Goal: Find specific page/section: Find specific page/section

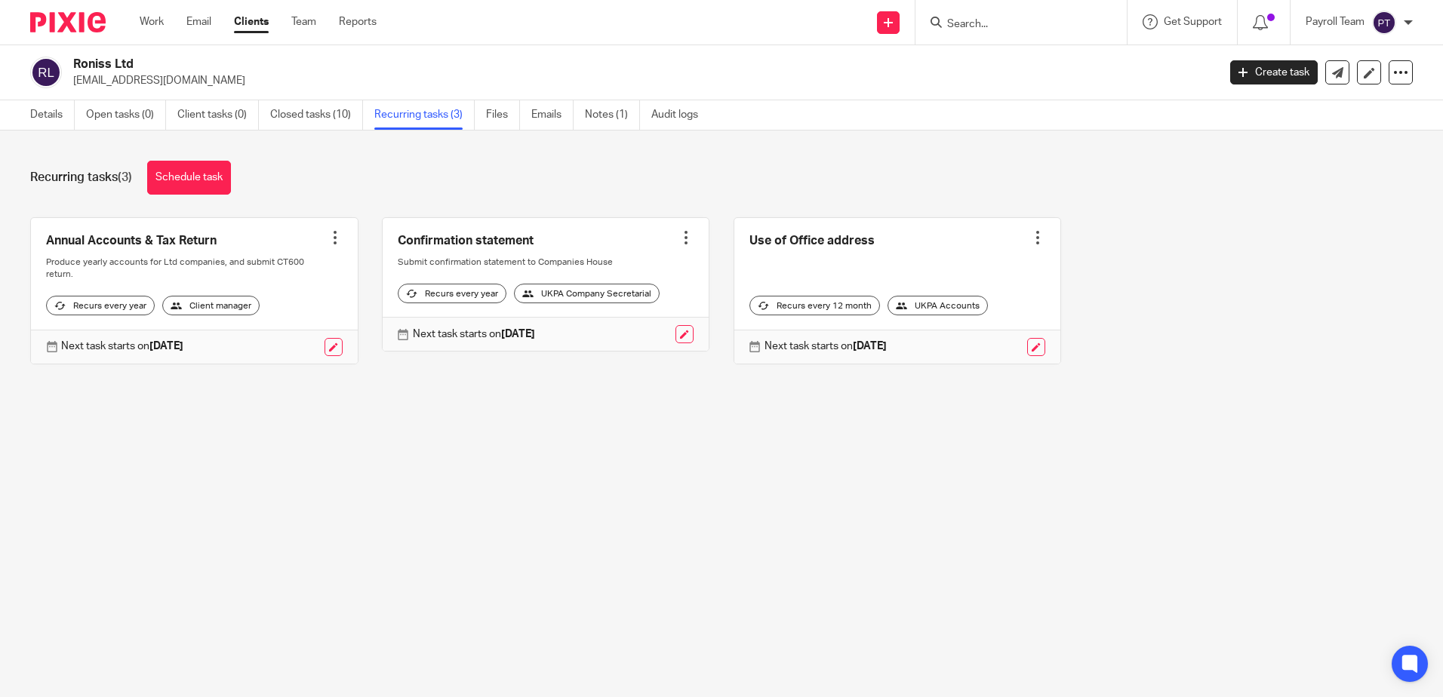
click at [982, 18] on input "Search" at bounding box center [1014, 25] width 136 height 14
type input "WBT"
click at [993, 69] on link at bounding box center [1070, 65] width 255 height 35
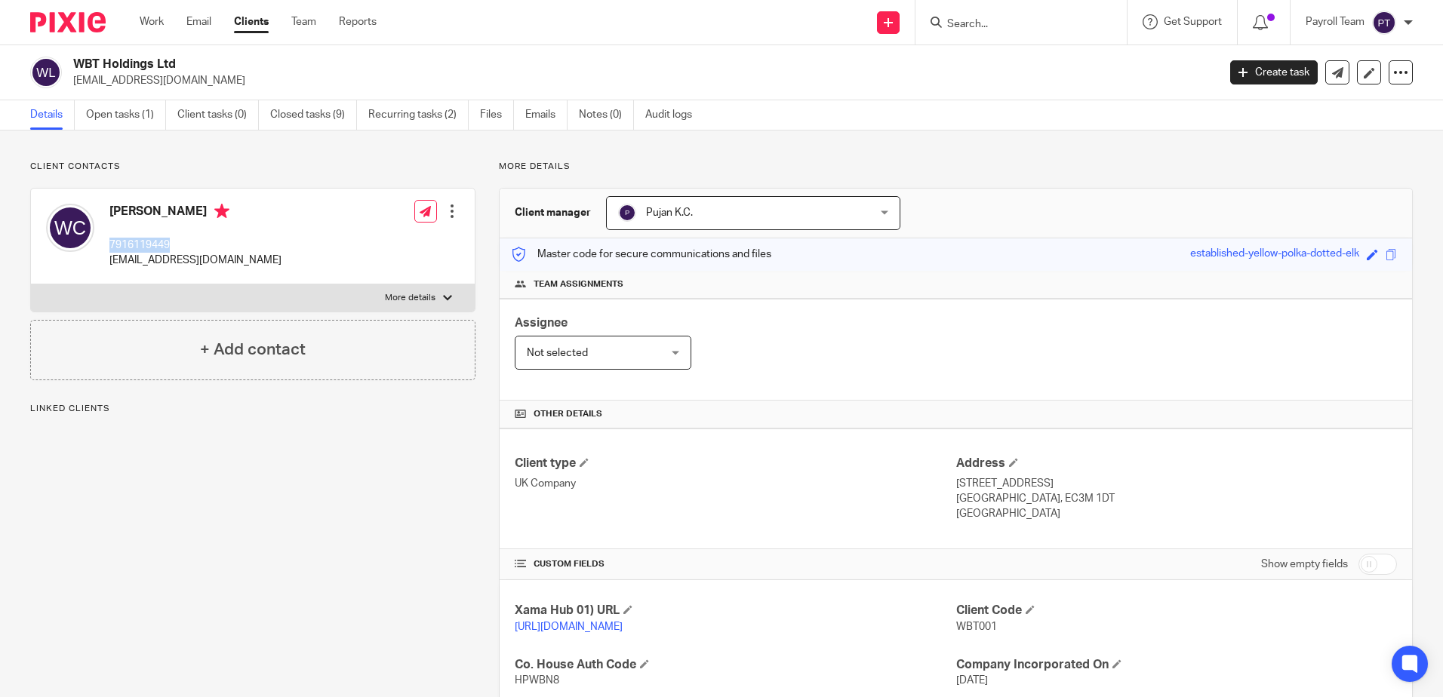
drag, startPoint x: 176, startPoint y: 242, endPoint x: 105, endPoint y: 245, distance: 71.0
click at [105, 245] on div "[PERSON_NAME] 7916119449 [EMAIL_ADDRESS][DOMAIN_NAME]" at bounding box center [164, 236] width 236 height 80
copy p "7916119449"
click at [1005, 20] on input "Search" at bounding box center [1014, 25] width 136 height 14
paste input "R CHATOO Property Ltd"
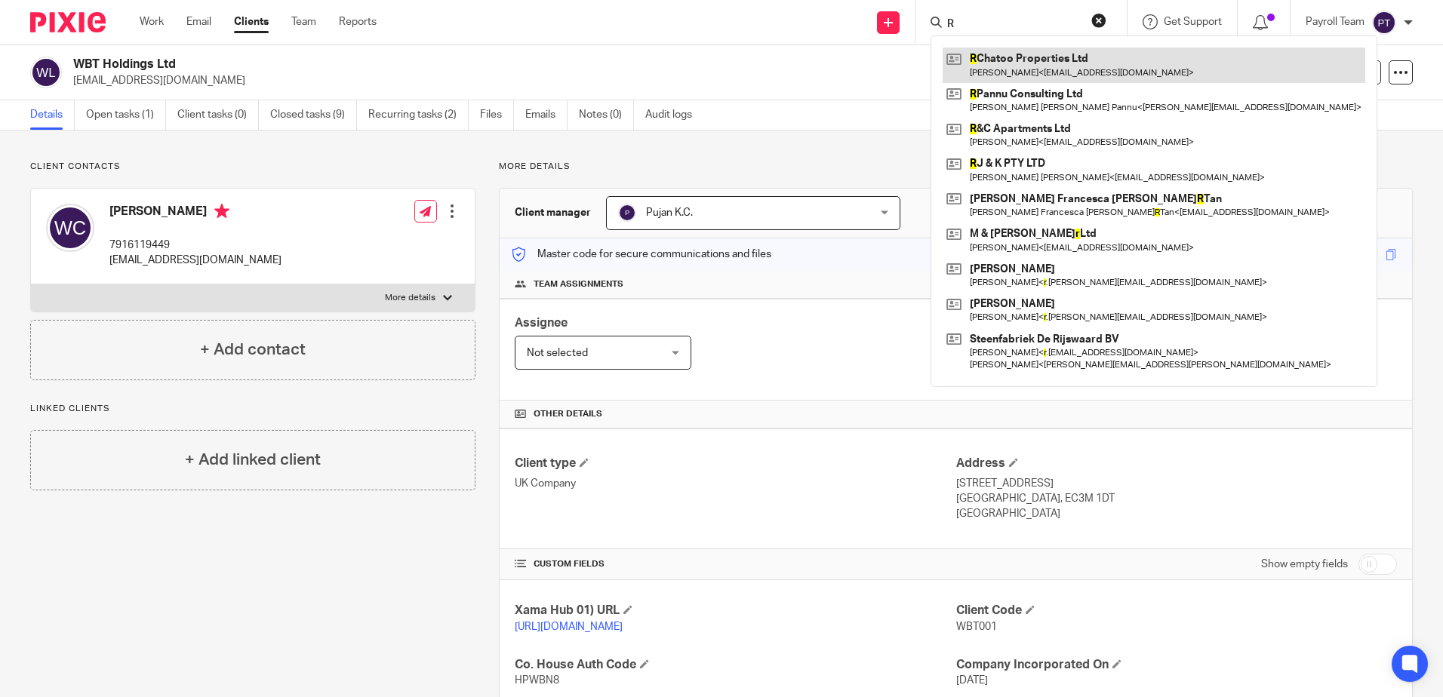
type input "R"
click at [1033, 75] on link at bounding box center [1154, 65] width 423 height 35
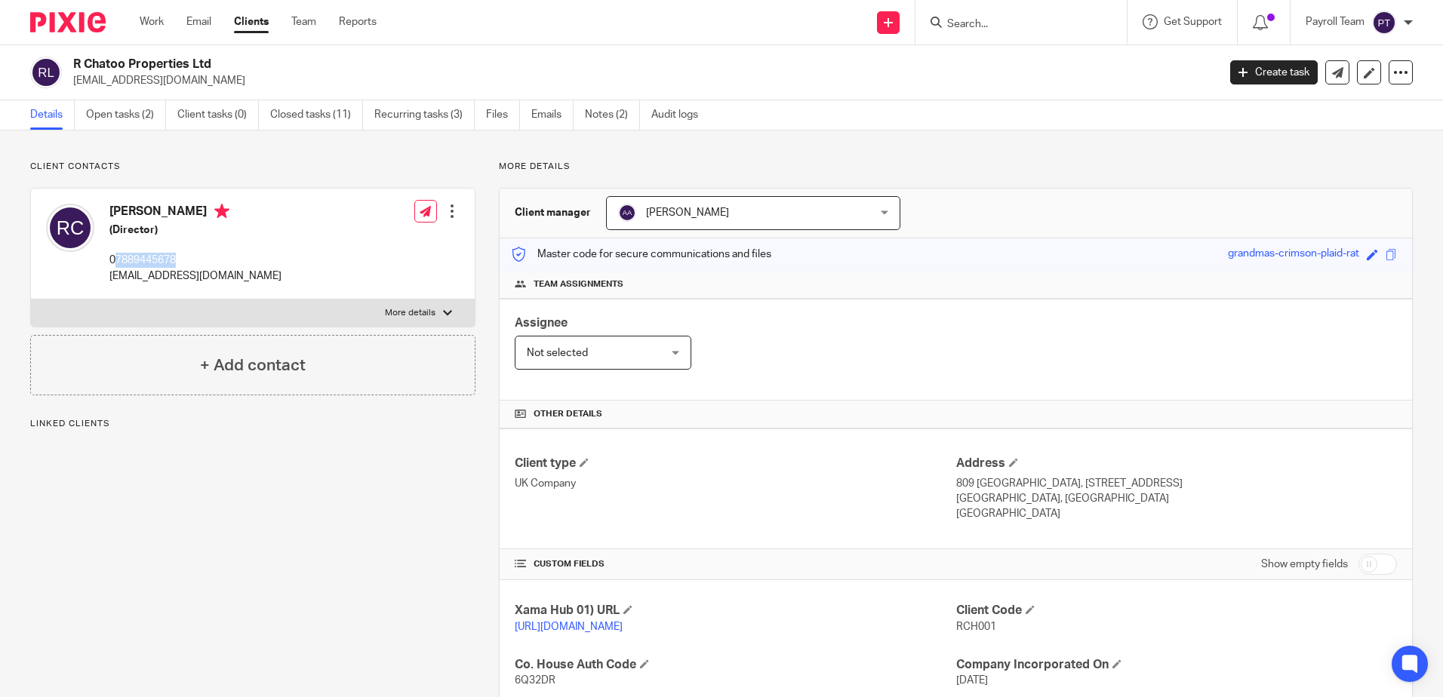
click at [118, 262] on p "07889445678" at bounding box center [195, 260] width 172 height 15
click at [210, 274] on p "rasulchatoo@gmail.com" at bounding box center [195, 276] width 172 height 15
drag, startPoint x: 234, startPoint y: 66, endPoint x: 74, endPoint y: 72, distance: 160.1
click at [74, 72] on h2 "R Chatoo Properties Ltd" at bounding box center [526, 65] width 907 height 16
copy h2 "R Chatoo Properties Ltd"
